Goal: Task Accomplishment & Management: Manage account settings

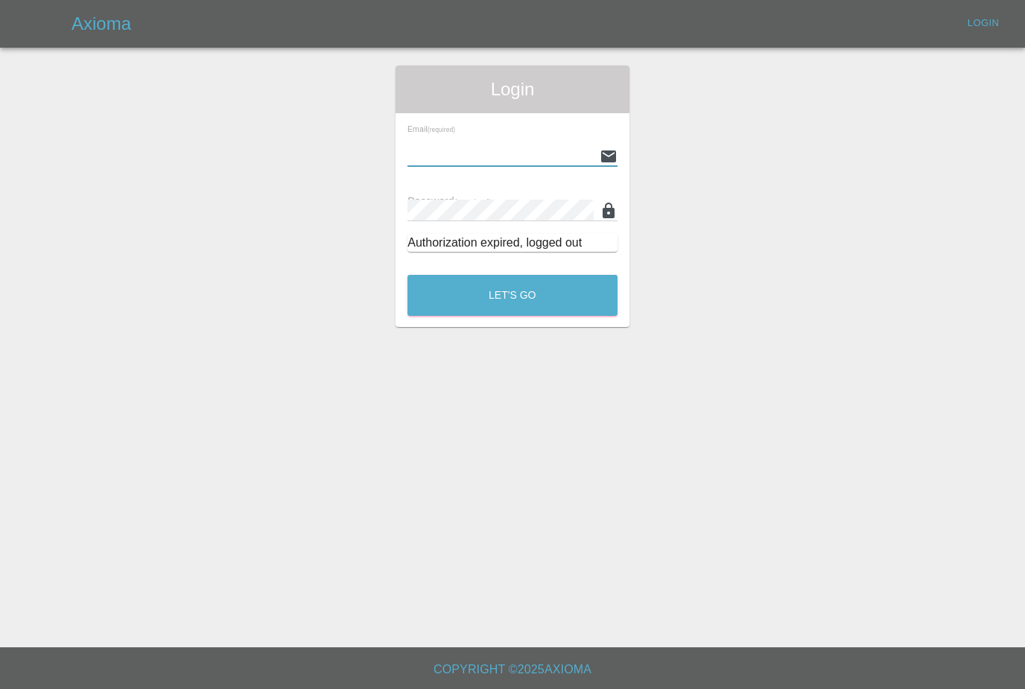
type input "[PERSON_NAME][EMAIL_ADDRESS][PERSON_NAME][DOMAIN_NAME]"
click at [512, 295] on button "Let's Go" at bounding box center [512, 295] width 210 height 41
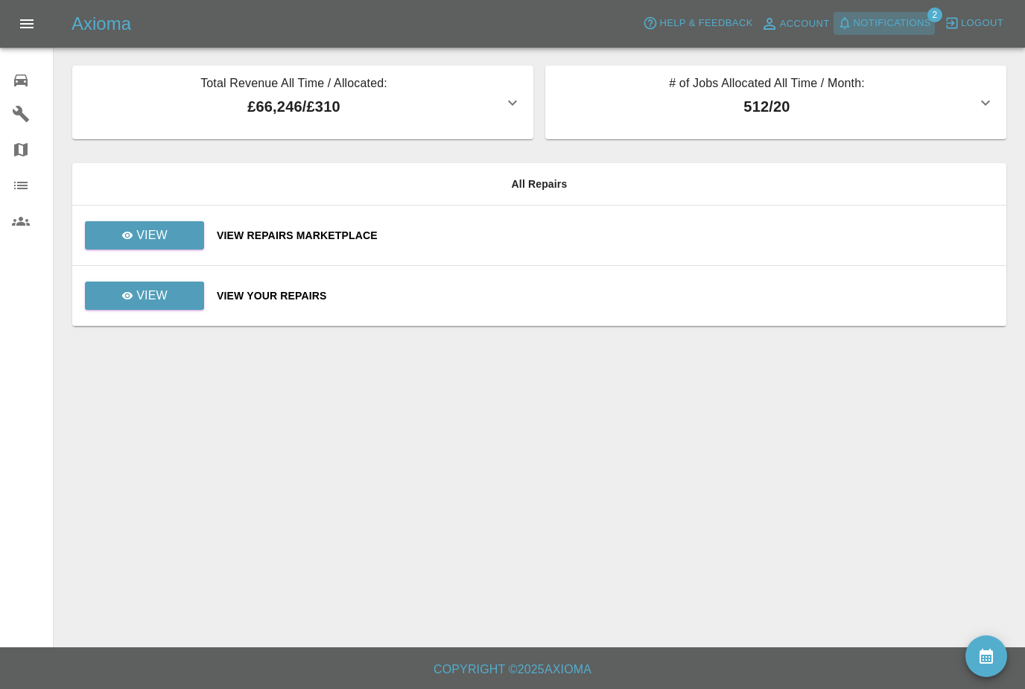
click at [871, 27] on span "Notifications" at bounding box center [892, 23] width 77 height 17
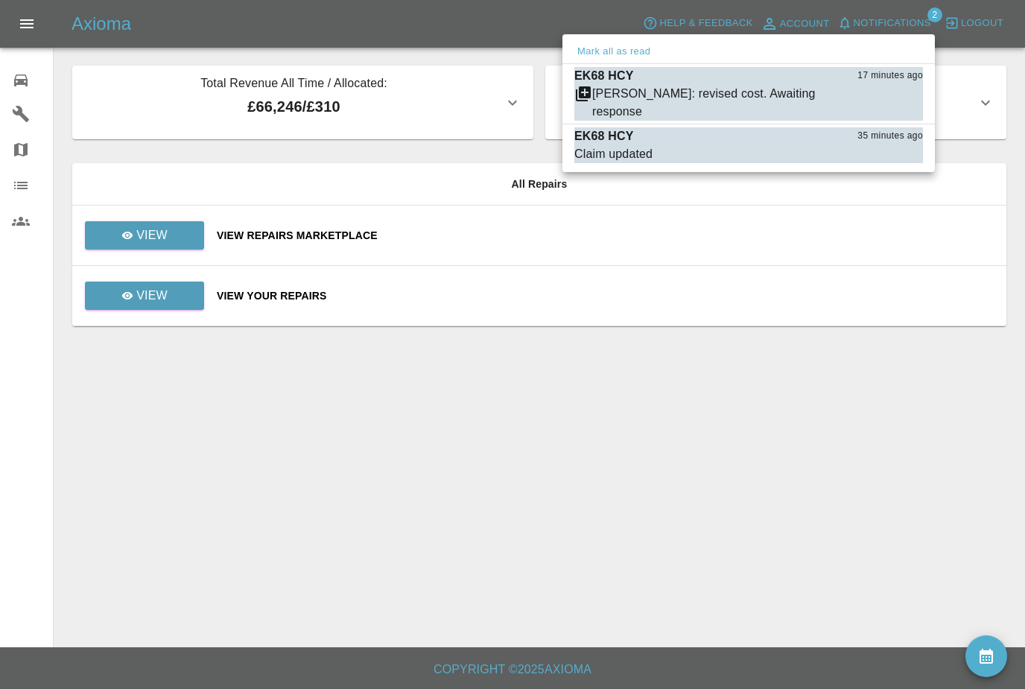
click at [833, 98] on div "[PERSON_NAME]: revised cost. Awaiting response" at bounding box center [720, 103] width 256 height 36
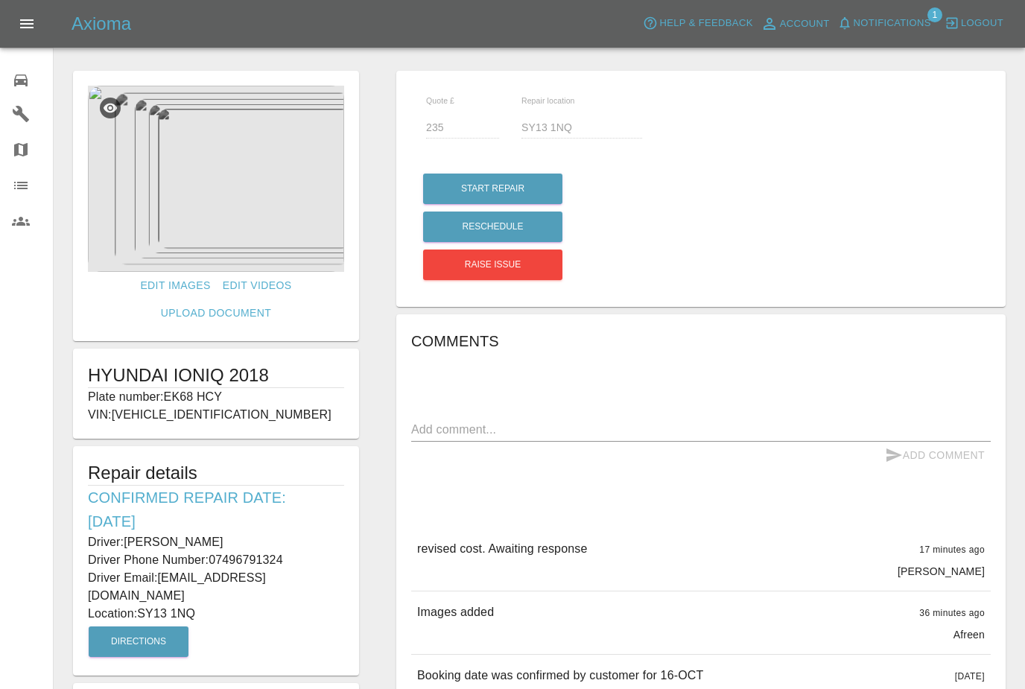
scroll to position [4, 0]
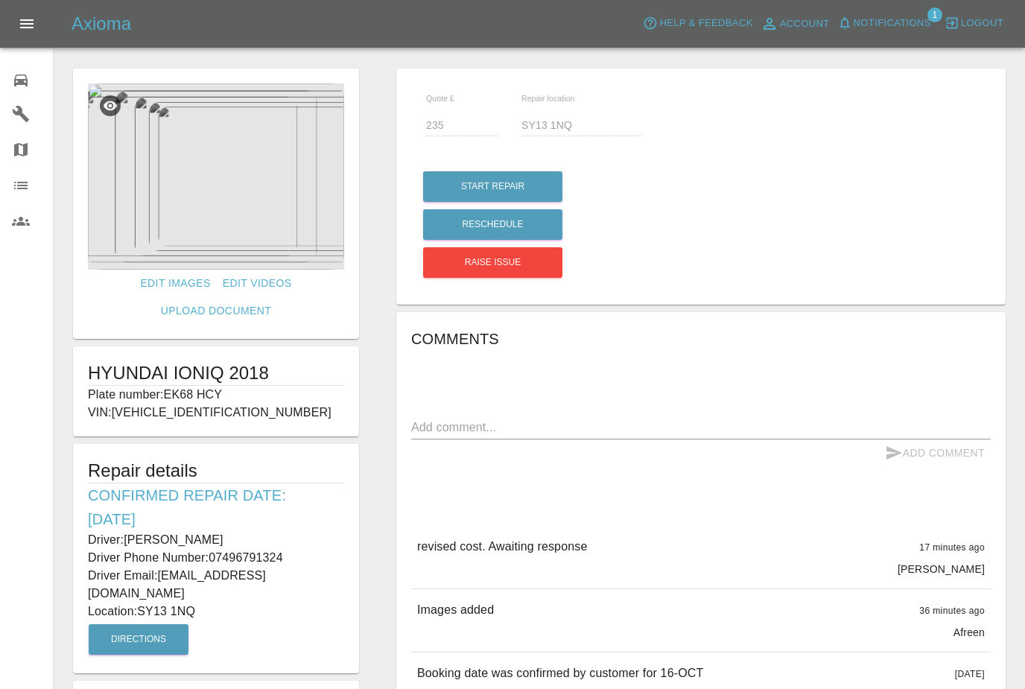
click at [176, 229] on img at bounding box center [216, 176] width 256 height 186
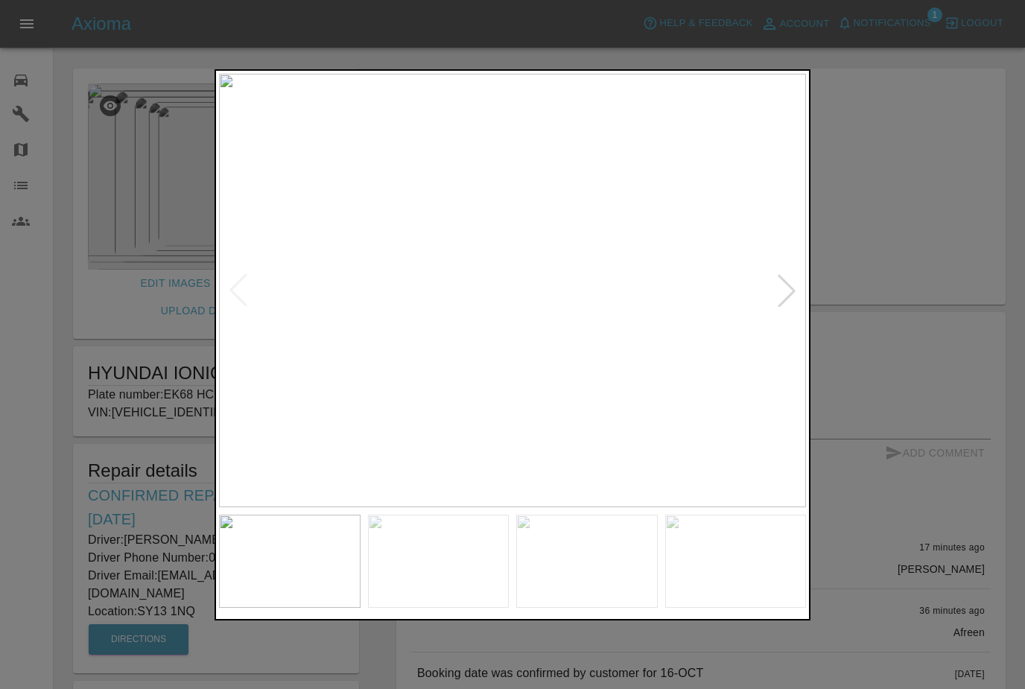
click at [775, 297] on div at bounding box center [786, 290] width 33 height 33
click at [772, 285] on div at bounding box center [786, 290] width 33 height 33
click at [258, 296] on img at bounding box center [512, 290] width 587 height 433
click at [267, 295] on img at bounding box center [512, 290] width 587 height 433
click at [237, 279] on div at bounding box center [238, 290] width 33 height 33
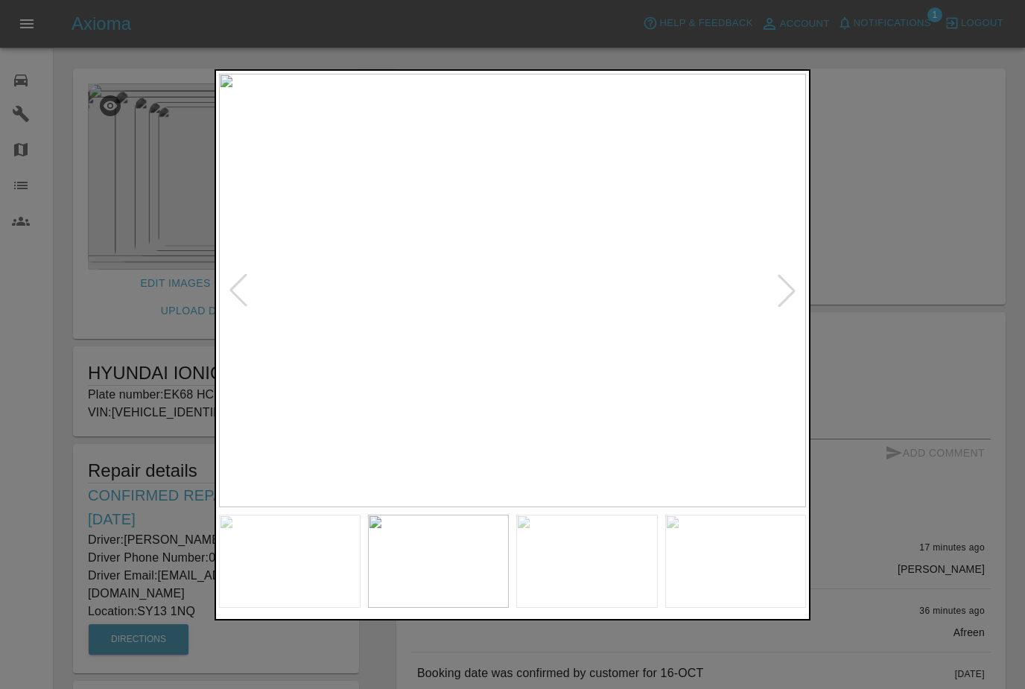
click at [780, 282] on div at bounding box center [786, 290] width 33 height 33
click at [915, 195] on div at bounding box center [512, 344] width 1025 height 689
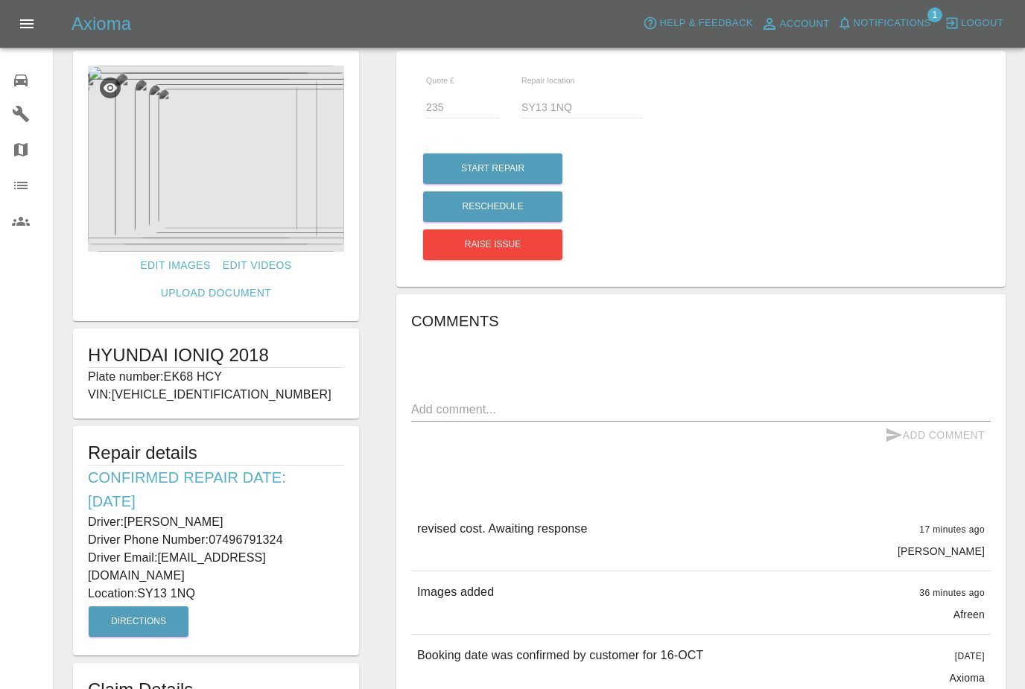
scroll to position [0, 0]
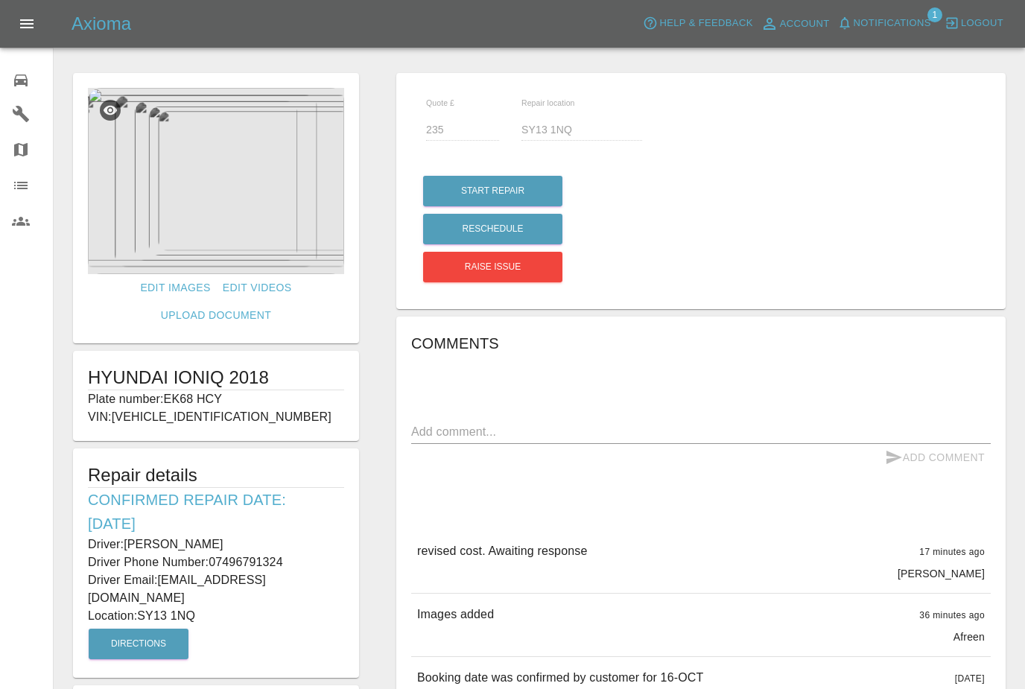
click at [920, 25] on span "Notifications" at bounding box center [892, 23] width 77 height 17
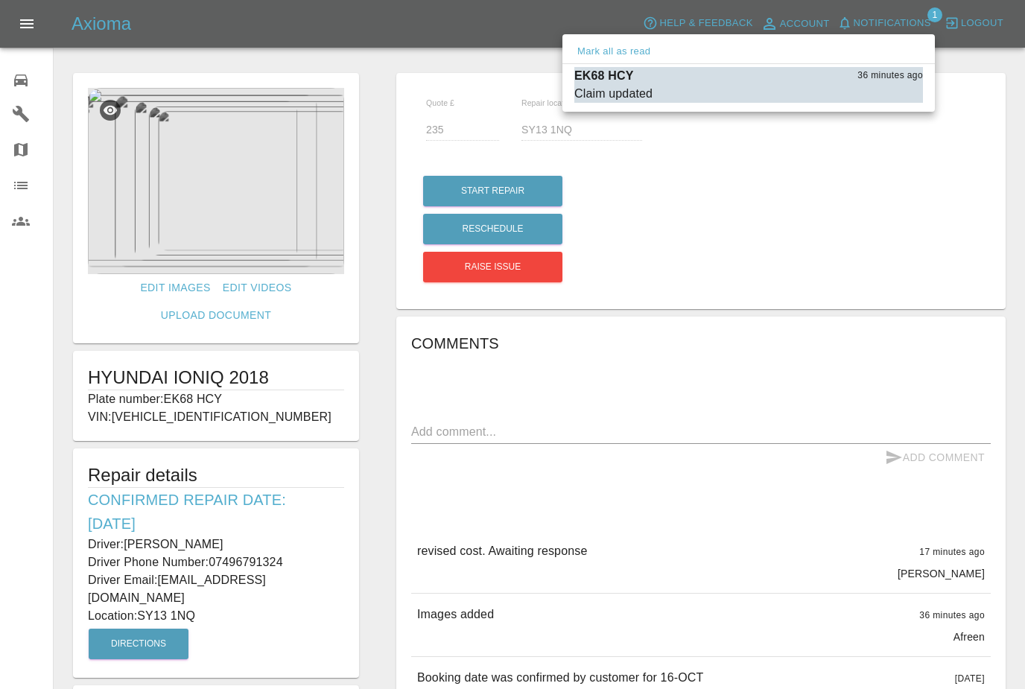
click at [22, 98] on div at bounding box center [512, 344] width 1025 height 689
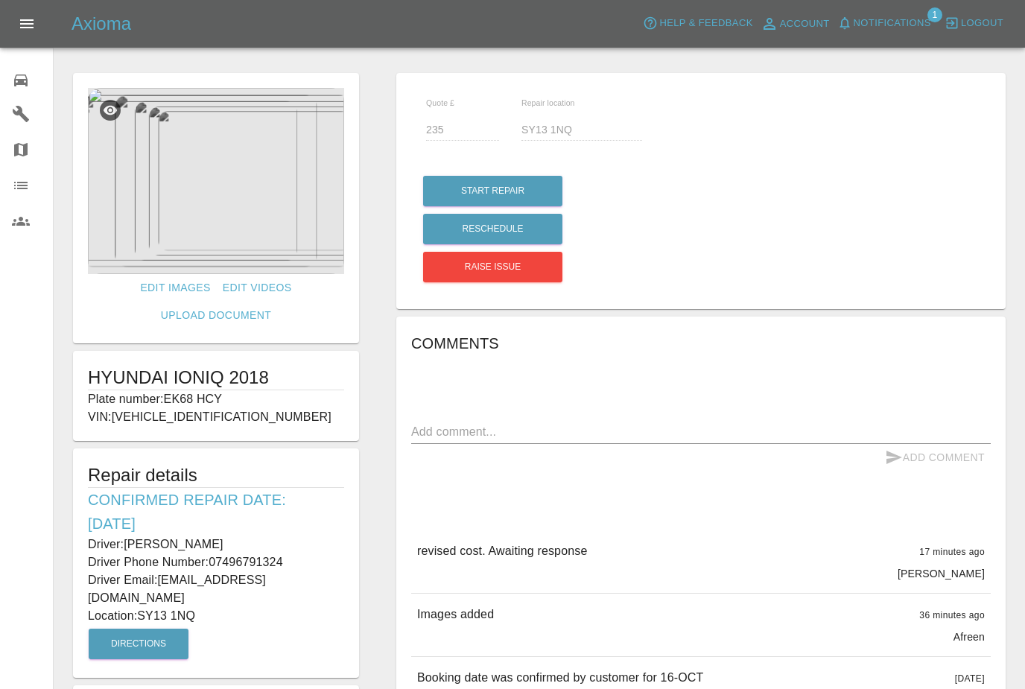
click at [22, 98] on link "Garages" at bounding box center [26, 114] width 53 height 36
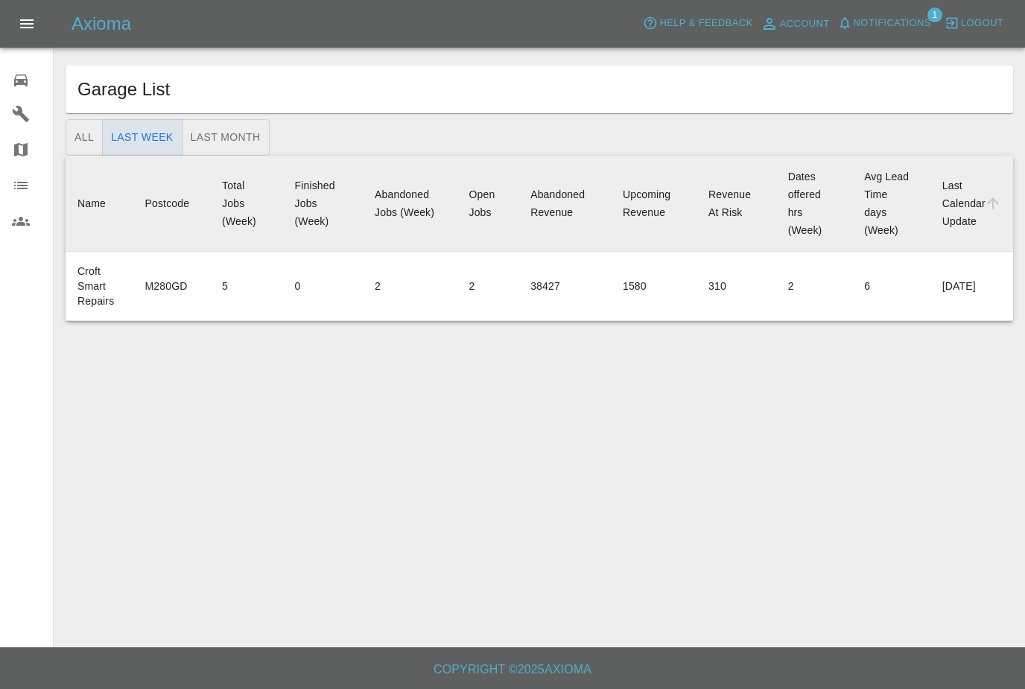
click at [22, 80] on icon at bounding box center [20, 80] width 13 height 12
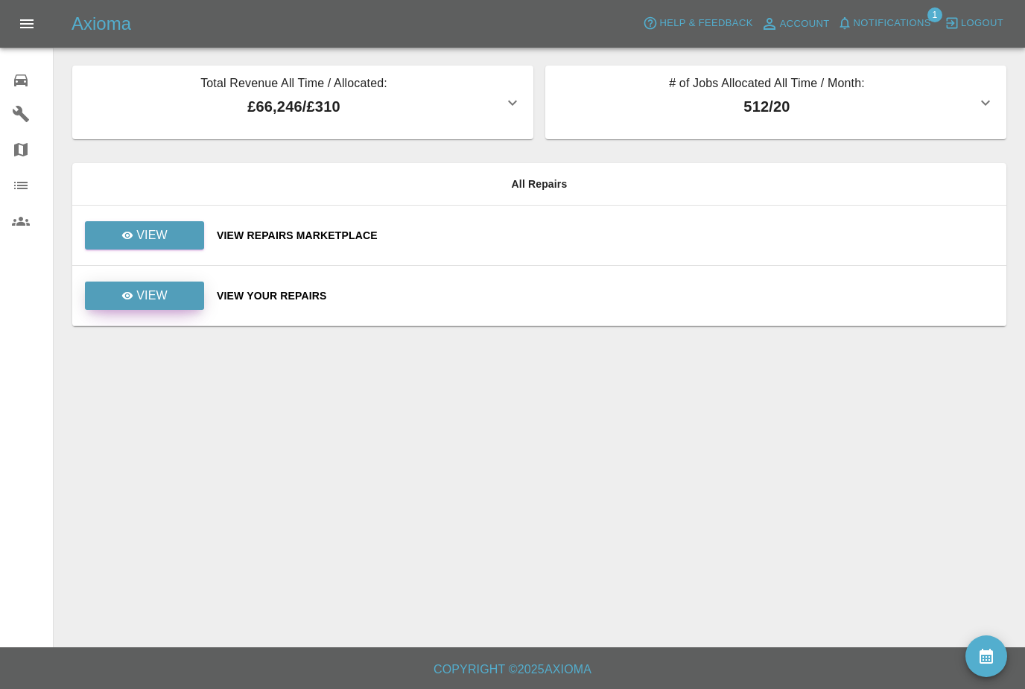
click at [135, 292] on div "View" at bounding box center [144, 296] width 46 height 18
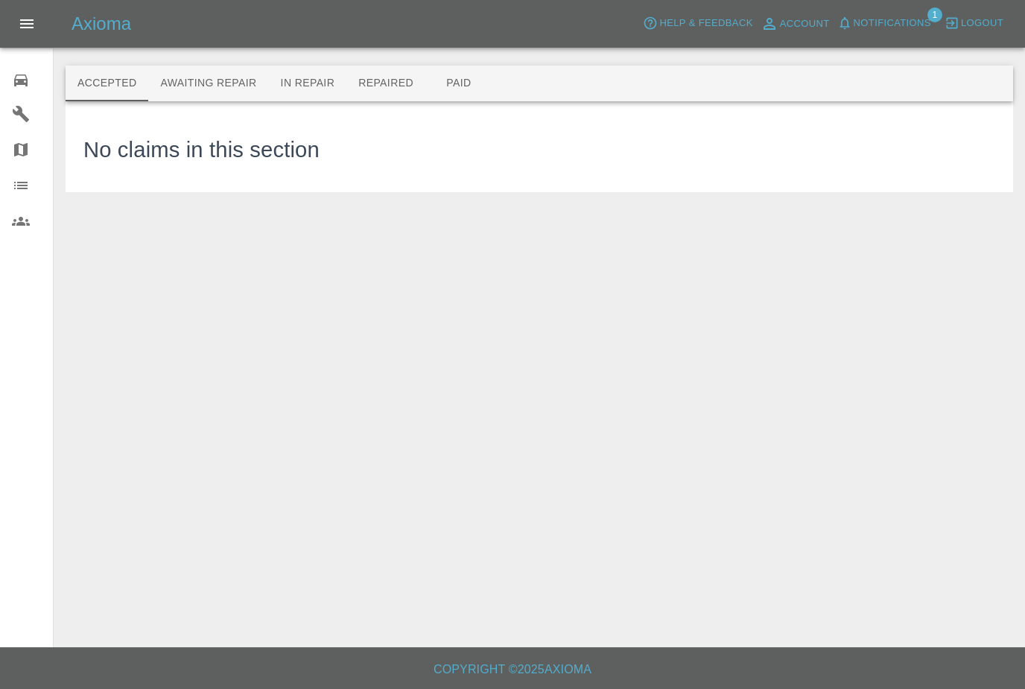
click at [31, 72] on div "0" at bounding box center [33, 79] width 42 height 22
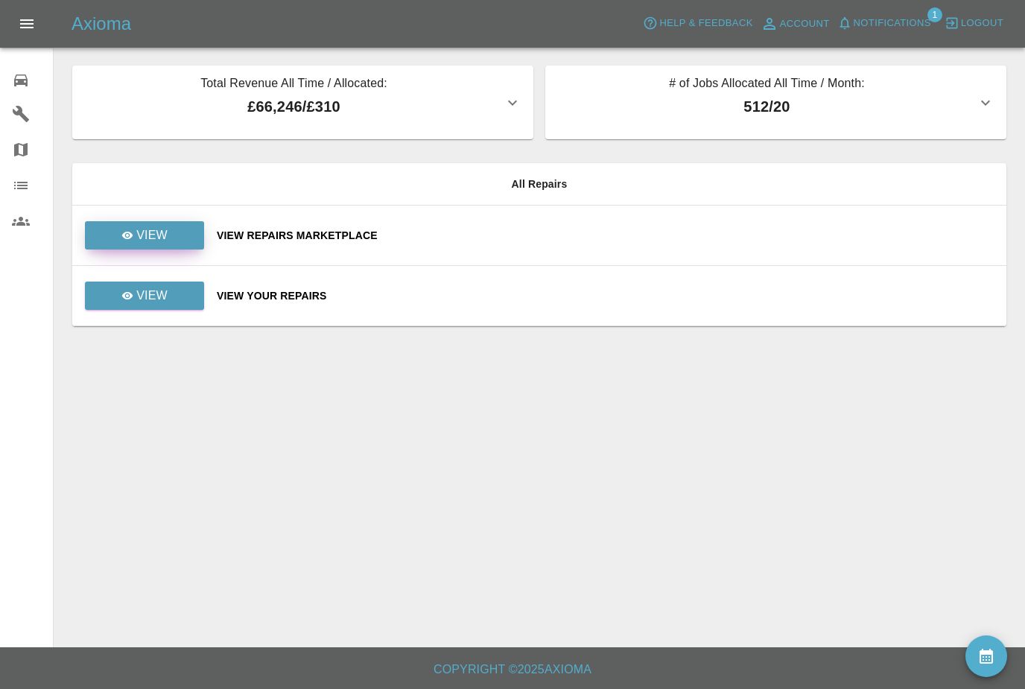
click at [139, 232] on p "View" at bounding box center [151, 235] width 31 height 18
